Goal: Transaction & Acquisition: Subscribe to service/newsletter

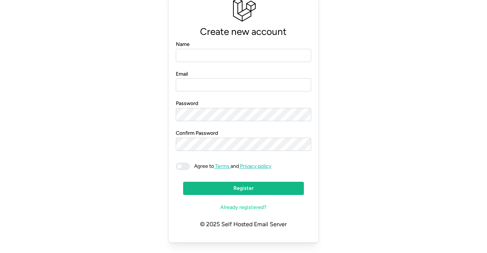
scroll to position [23, 0]
click at [250, 225] on p "© 2025 Self Hosted Email Server" at bounding box center [243, 224] width 135 height 21
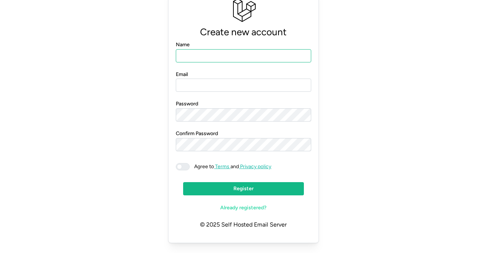
click at [211, 52] on input "Name" at bounding box center [243, 55] width 135 height 13
type input "*"
type input "**********"
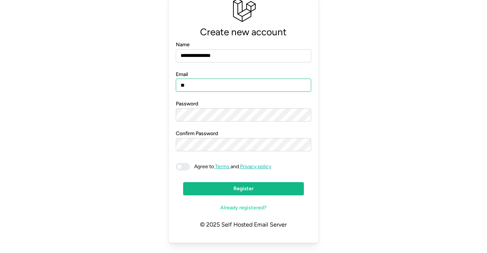
type input "*"
type input "**********"
click at [185, 166] on span at bounding box center [186, 166] width 9 height 7
click at [254, 189] on span "Register" at bounding box center [243, 189] width 107 height 12
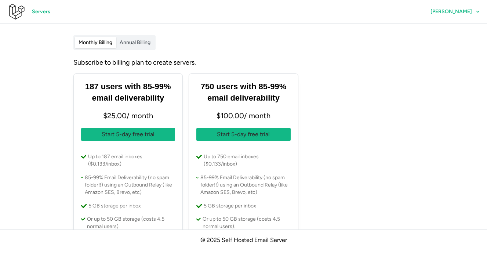
click at [141, 47] on label "Annual Billing" at bounding box center [135, 43] width 38 height 12
click at [82, 50] on div "Monthly Billing Annual Billing Subscribe to billing plan to create servers. 187…" at bounding box center [244, 181] width 353 height 293
click at [90, 44] on span "Monthly Billing" at bounding box center [96, 42] width 34 height 6
click at [41, 10] on span "Servers" at bounding box center [41, 12] width 18 height 12
